Goal: Task Accomplishment & Management: Complete application form

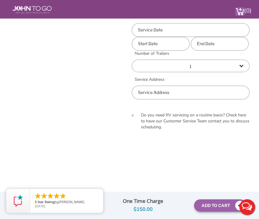
scroll to position [269, 0]
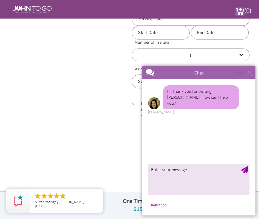
click at [252, 75] on div "Chat" at bounding box center [198, 72] width 113 height 13
click at [249, 70] on div "close" at bounding box center [250, 73] width 6 height 6
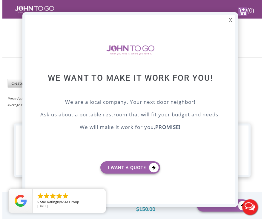
scroll to position [0, 0]
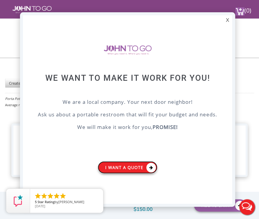
click at [152, 164] on icon at bounding box center [152, 167] width 10 height 10
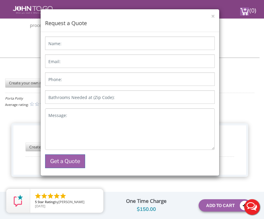
click at [79, 50] on div "Name: Email: Phone: Bathrooms Needed at (Zip Code): Message: Get a Quote" at bounding box center [130, 101] width 170 height 131
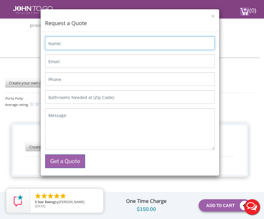
click at [79, 48] on input "Name:" at bounding box center [130, 42] width 170 height 13
type input "[PERSON_NAME]"
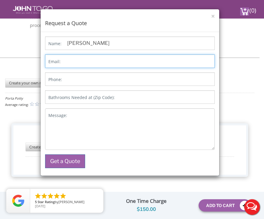
type input "[EMAIL_ADDRESS][DOMAIN_NAME]"
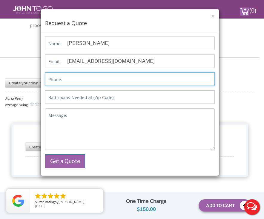
type input "5163161431"
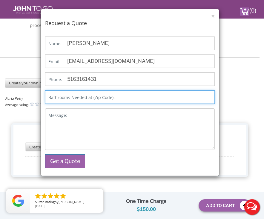
type input "11801"
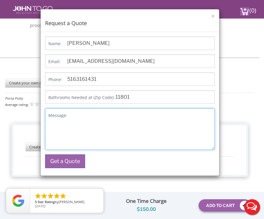
click at [85, 116] on textarea "Message:" at bounding box center [130, 128] width 170 height 41
click at [85, 116] on textarea "Pleaselet me know if you can come to dumpa" at bounding box center [130, 128] width 170 height 41
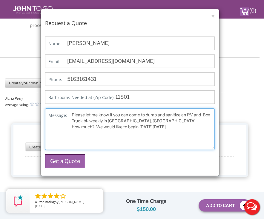
type textarea "Please let me know if you can come to dump and sanitize an RV and Box Truck bi-…"
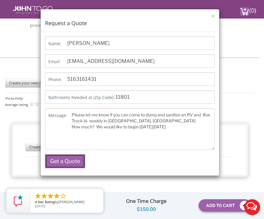
click at [79, 156] on button "Get a Quote" at bounding box center [65, 161] width 40 height 14
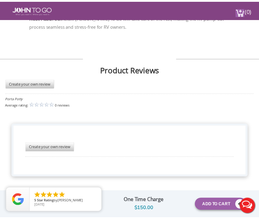
scroll to position [1911, 0]
